Goal: Transaction & Acquisition: Purchase product/service

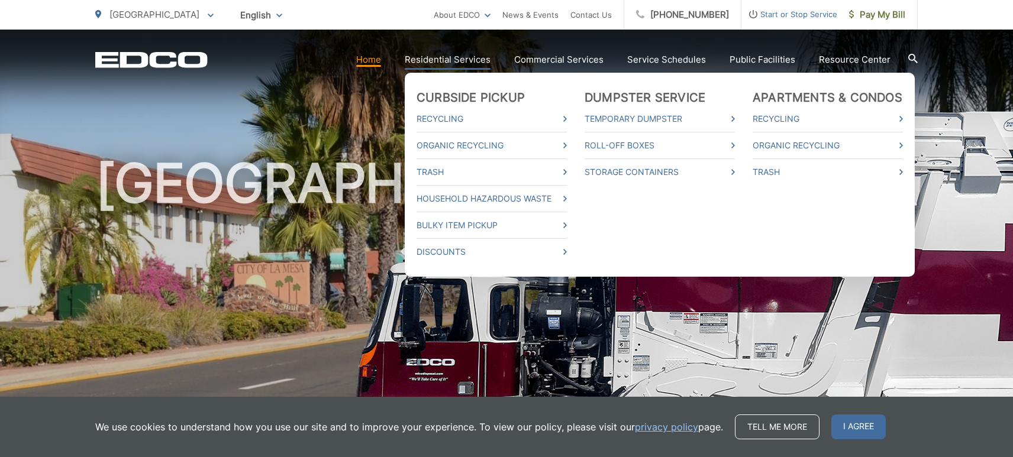
click at [443, 60] on link "Residential Services" at bounding box center [448, 60] width 86 height 14
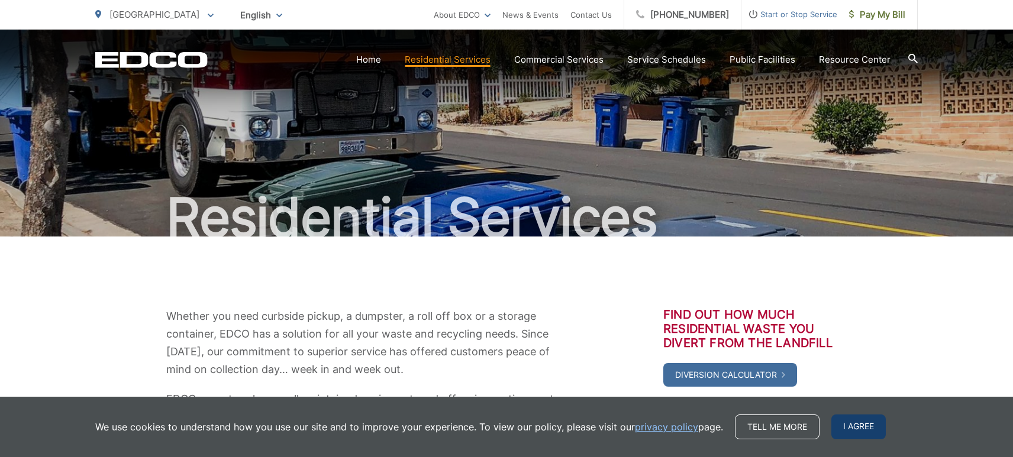
click at [845, 426] on span "I agree" at bounding box center [858, 427] width 54 height 25
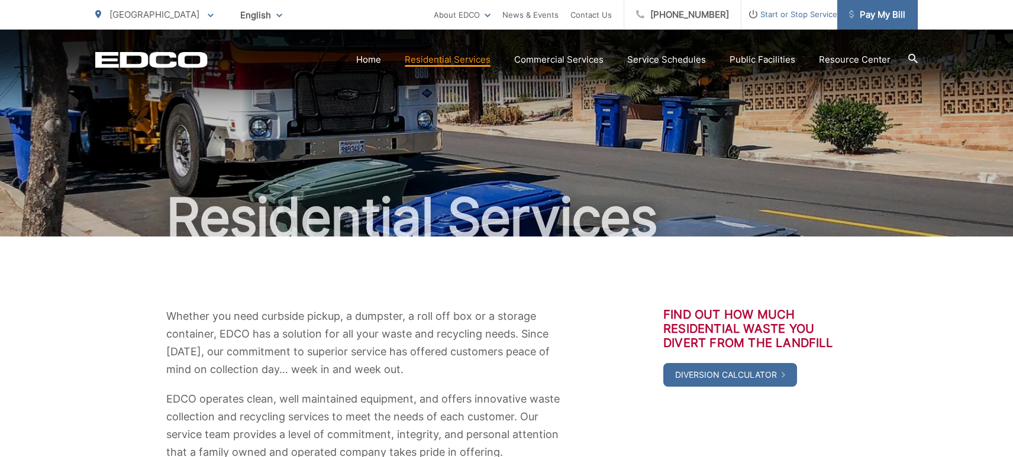
click at [864, 22] on link "Pay My Bill" at bounding box center [877, 15] width 80 height 30
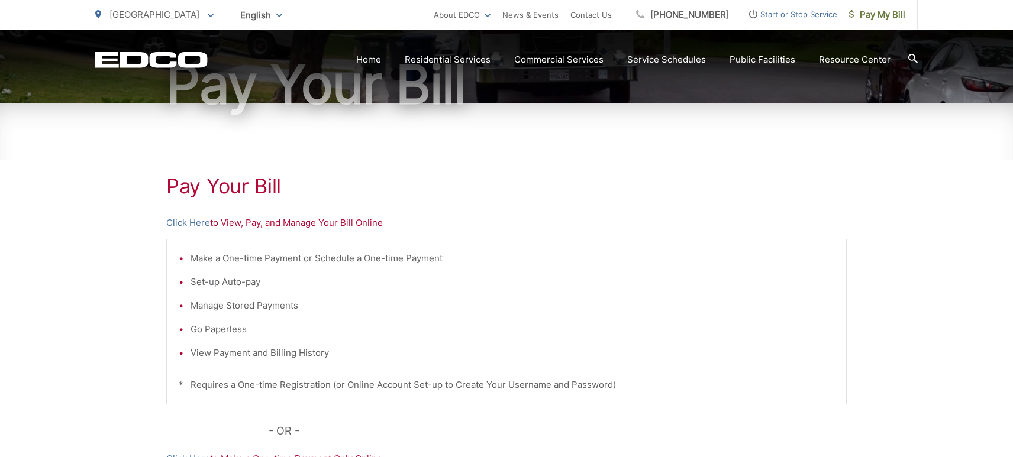
scroll to position [138, 0]
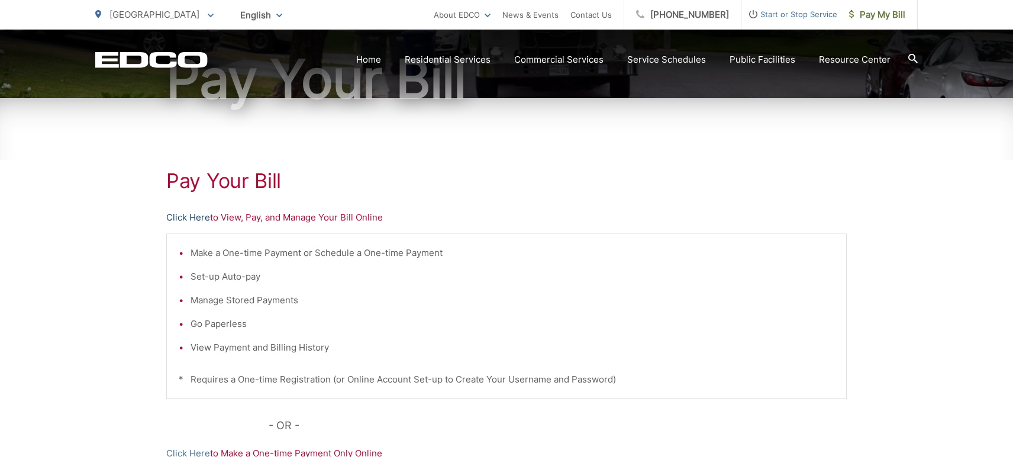
click at [193, 219] on link "Click Here" at bounding box center [188, 218] width 44 height 14
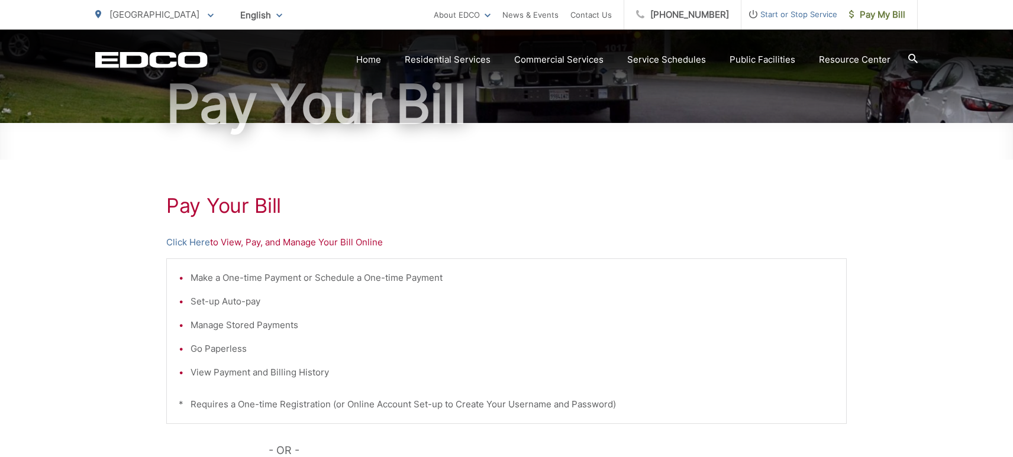
scroll to position [112, 0]
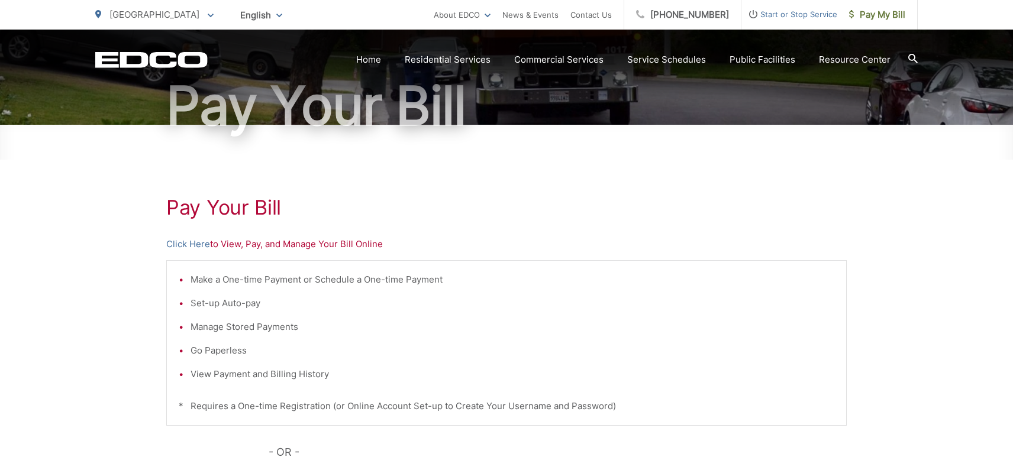
click at [185, 62] on icon "EDCD logo. Return to the homepage." at bounding box center [151, 59] width 112 height 15
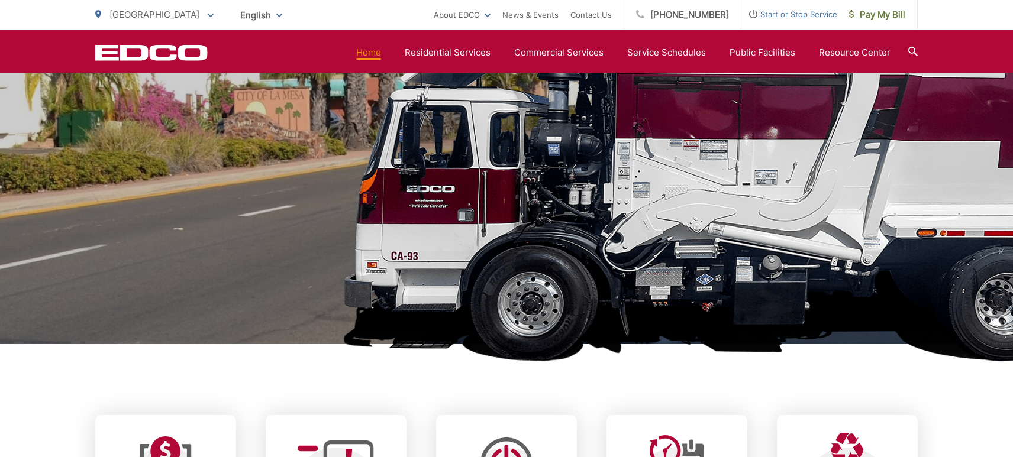
scroll to position [144, 0]
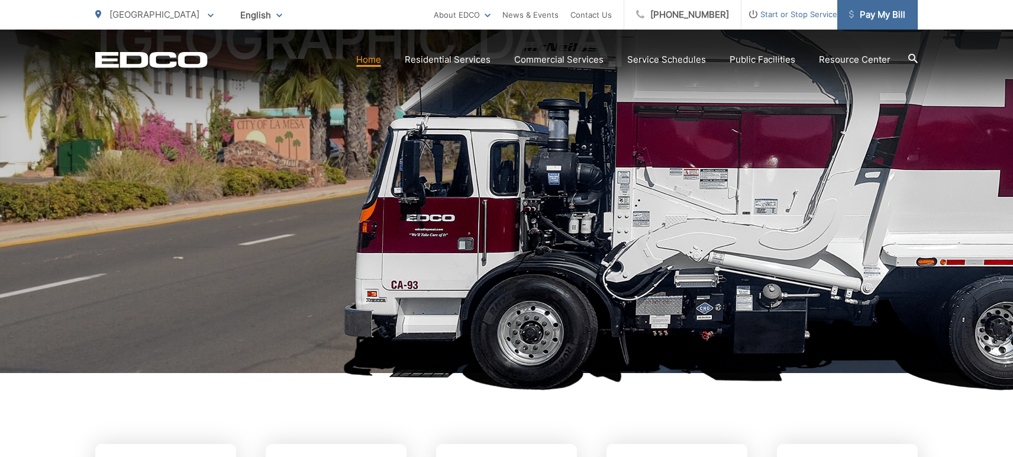
click at [867, 17] on span "Pay My Bill" at bounding box center [877, 15] width 56 height 14
